Goal: Task Accomplishment & Management: Manage account settings

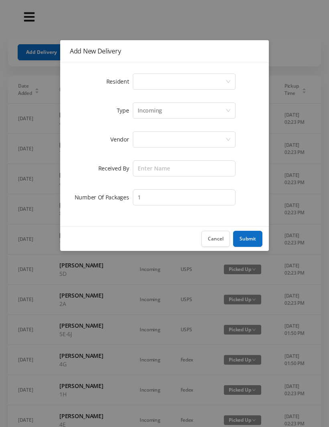
scroll to position [0, 2]
click at [177, 83] on div "Select a person" at bounding box center [182, 81] width 88 height 15
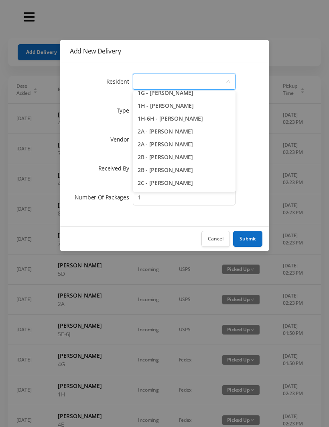
scroll to position [129, 0]
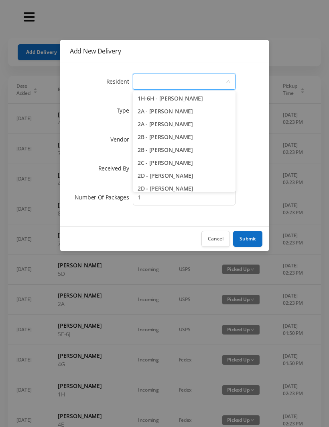
click at [217, 241] on button "Cancel" at bounding box center [216, 239] width 29 height 16
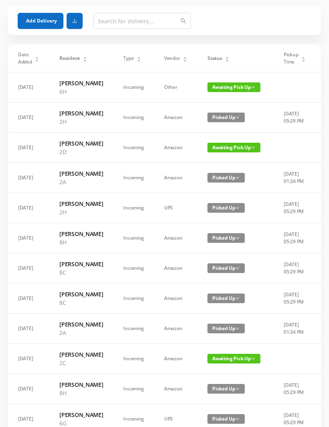
scroll to position [32, 0]
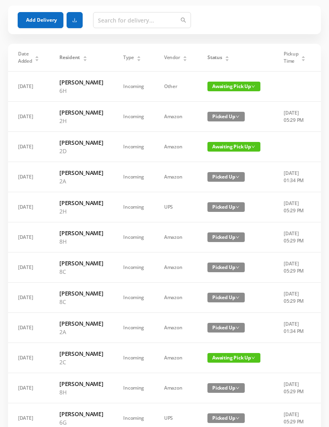
click at [227, 151] on span "Awaiting Pick Up" at bounding box center [234, 147] width 53 height 10
click at [215, 195] on link "Picked Up" at bounding box center [225, 196] width 52 height 13
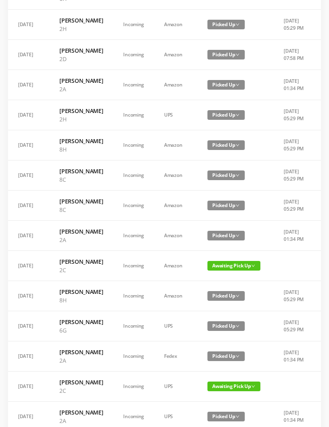
scroll to position [124, 0]
click at [226, 270] on span "Awaiting Pick Up" at bounding box center [234, 266] width 53 height 10
click at [219, 374] on link "Picked Up" at bounding box center [225, 374] width 52 height 13
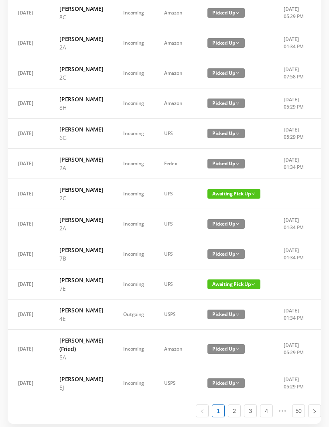
scroll to position [344, 0]
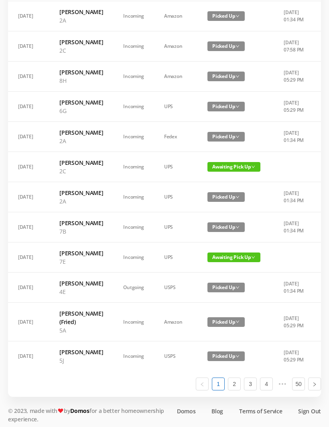
click at [217, 172] on span "Awaiting Pick Up" at bounding box center [234, 167] width 53 height 10
click at [216, 309] on link "Picked Up" at bounding box center [225, 309] width 52 height 13
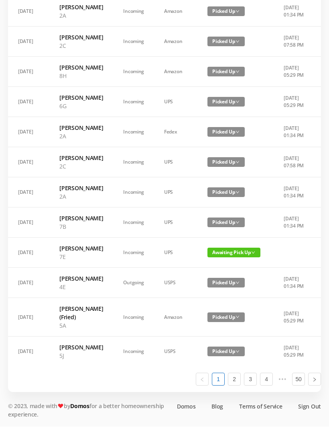
scroll to position [489, 0]
click at [234, 385] on link "2" at bounding box center [235, 379] width 12 height 12
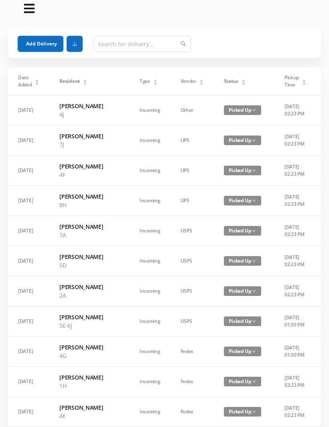
scroll to position [0, 0]
